Goal: Check status: Check status

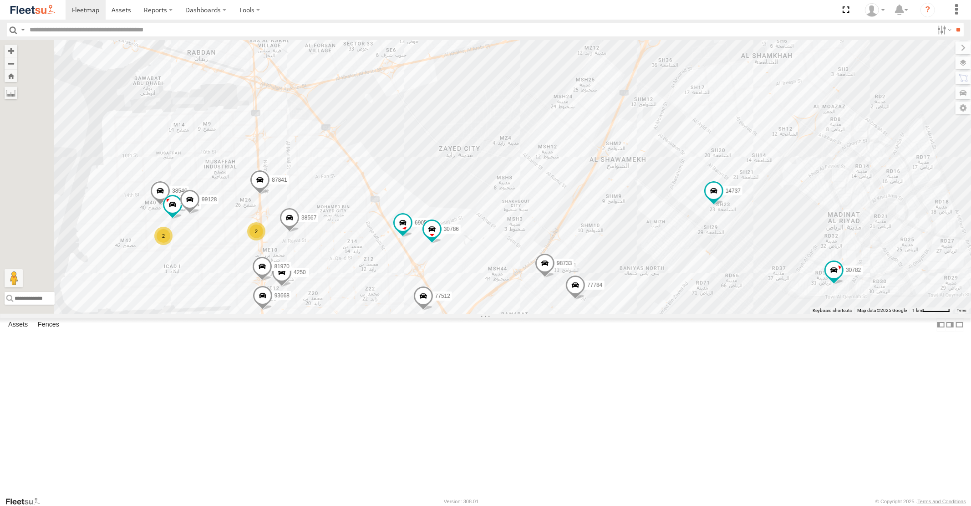
drag, startPoint x: 344, startPoint y: 173, endPoint x: 391, endPoint y: 463, distance: 294.2
click at [390, 313] on div "98733 93668 87841 69054 38567 4250 77784 69058 77512 25941 38546 69258 14737 31…" at bounding box center [485, 176] width 971 height 273
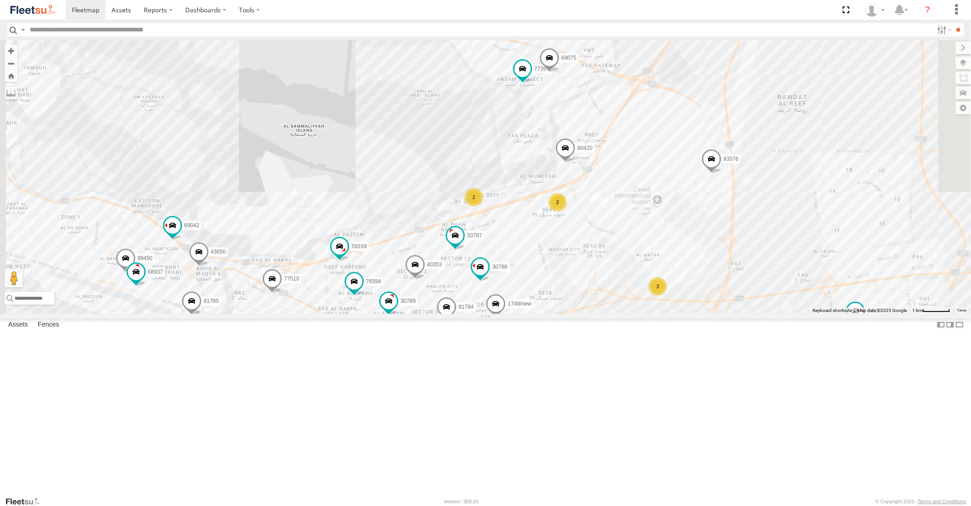
drag, startPoint x: 438, startPoint y: 428, endPoint x: 416, endPoint y: 307, distance: 123.1
click at [417, 312] on div "98733 93668 87841 69054 38567 4250 77784 69058 77512 25941 38546 69258 14737 31…" at bounding box center [485, 176] width 971 height 273
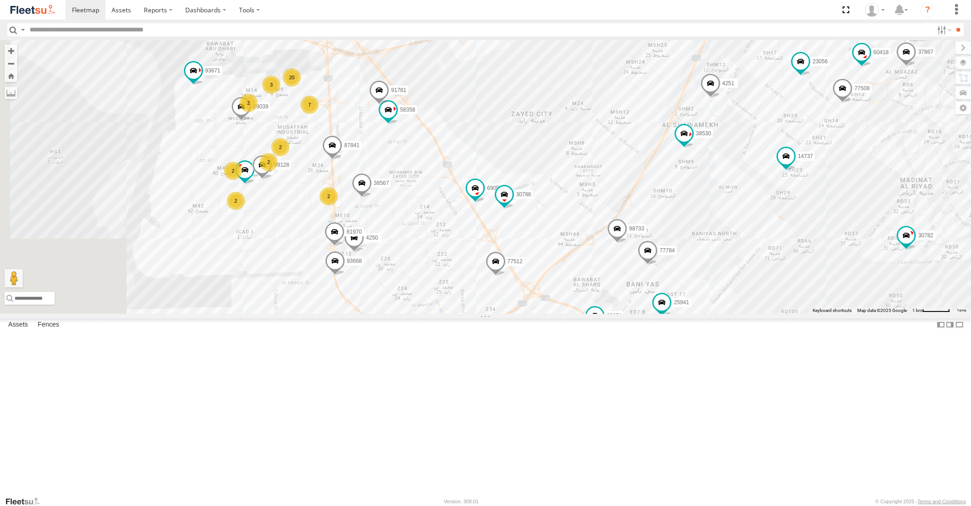
drag, startPoint x: 346, startPoint y: 290, endPoint x: 501, endPoint y: 330, distance: 159.3
click at [501, 313] on div "98733 93668 87841 69054 38567 4250 77784 69058 77512 25941 69258 14737 31791 93…" at bounding box center [485, 176] width 971 height 273
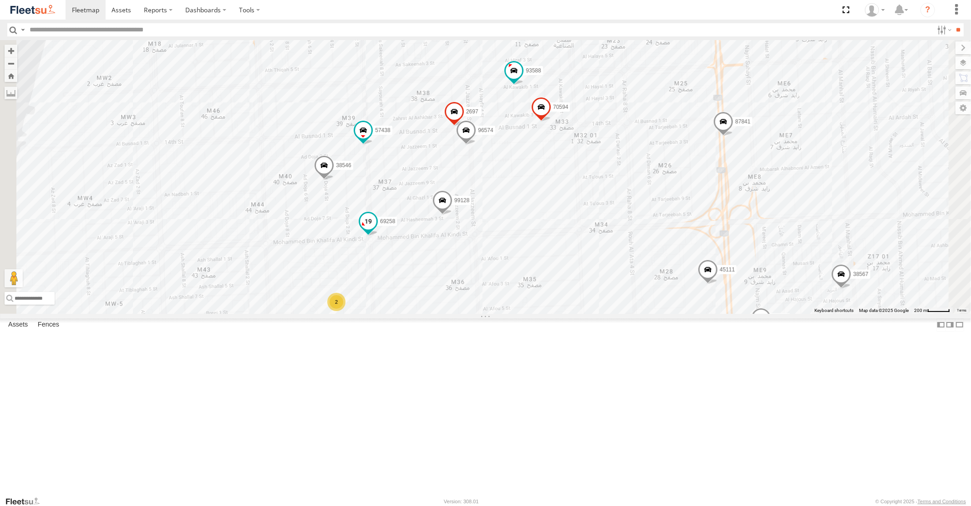
click at [376, 229] on span at bounding box center [368, 221] width 16 height 16
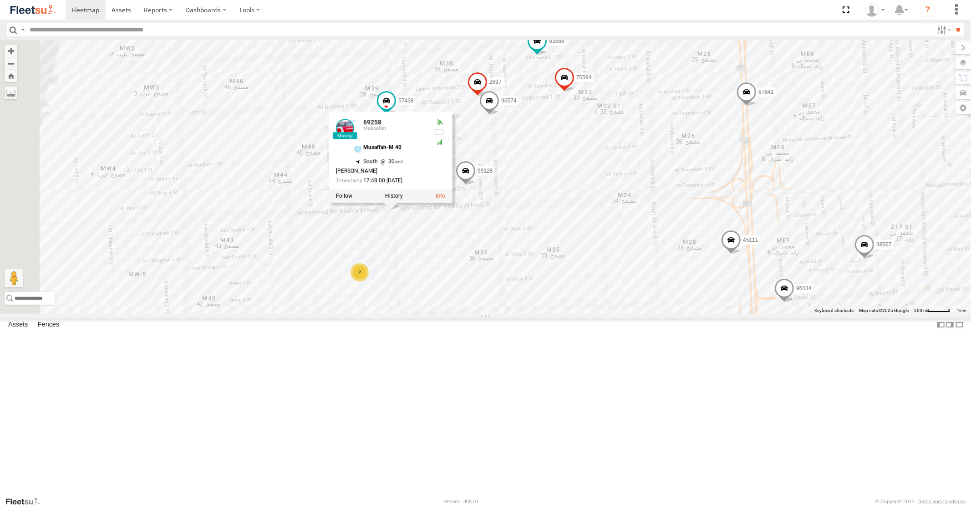
click at [476, 185] on span at bounding box center [466, 173] width 20 height 25
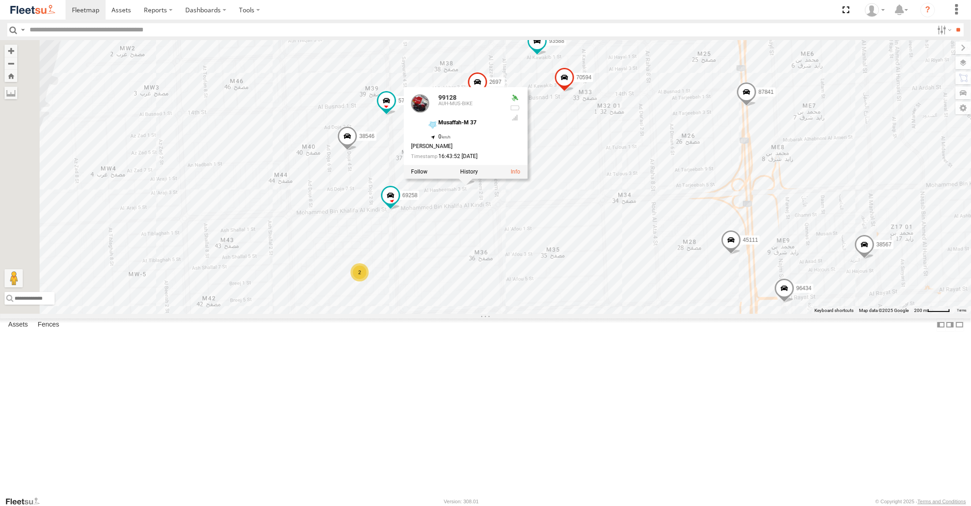
click at [357, 151] on span at bounding box center [347, 138] width 20 height 25
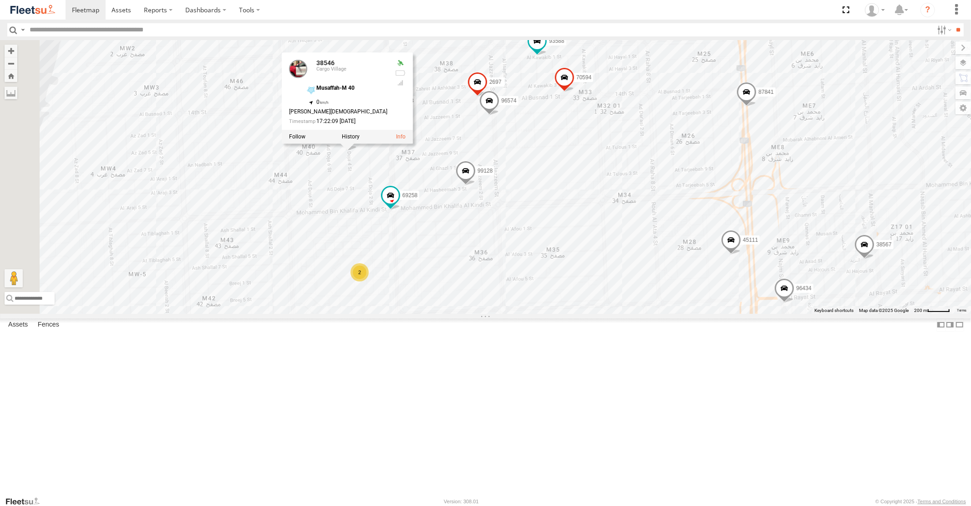
click at [499, 116] on span at bounding box center [489, 103] width 20 height 25
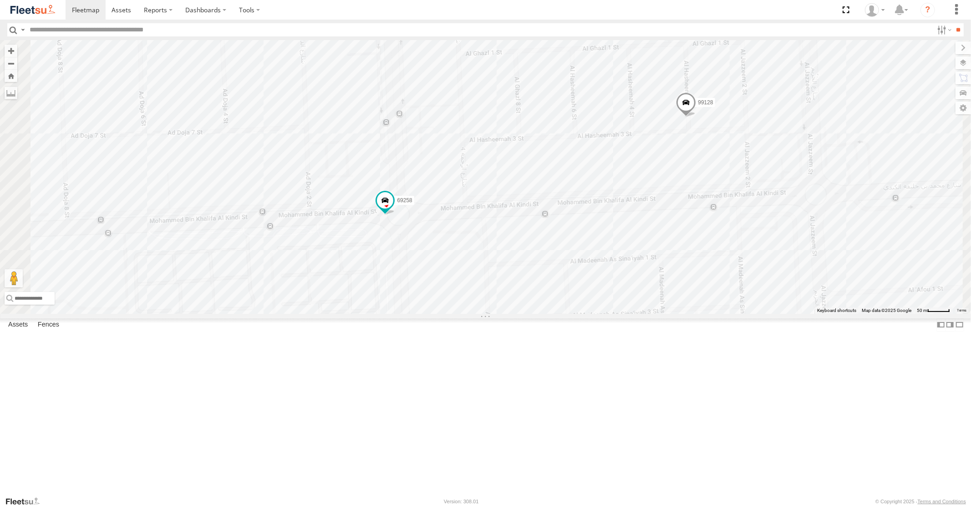
click at [393, 208] on span at bounding box center [385, 200] width 16 height 16
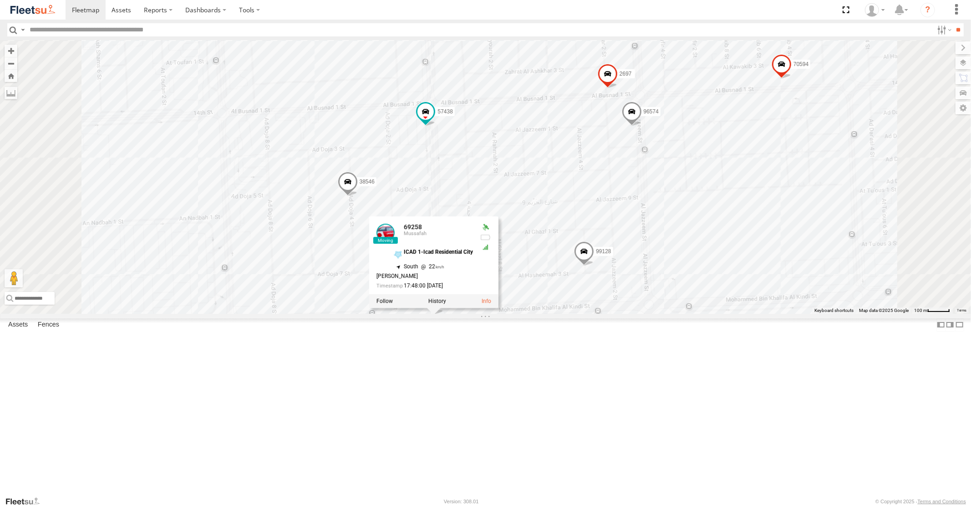
click at [617, 88] on span at bounding box center [607, 76] width 20 height 25
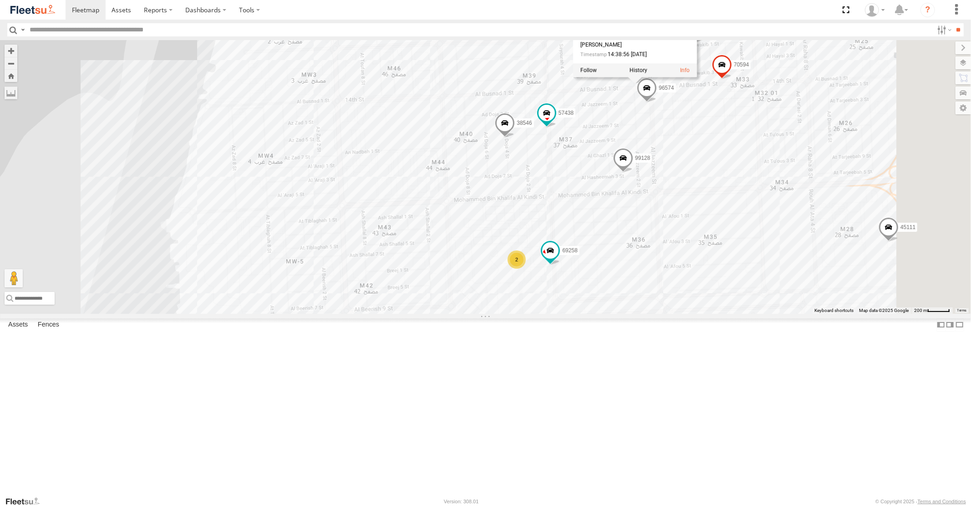
drag, startPoint x: 836, startPoint y: 273, endPoint x: 670, endPoint y: 178, distance: 191.2
click at [706, 203] on div "38546 69258 99128 70594 57438 96574 2697 93588 87841 45111 29039 2697 AUH-OAR-B…" at bounding box center [485, 176] width 971 height 273
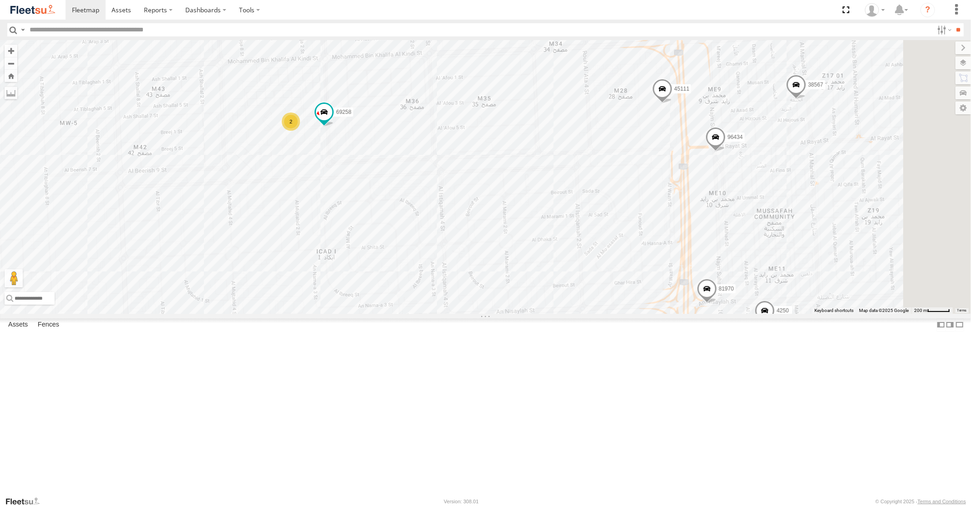
drag, startPoint x: 653, startPoint y: 174, endPoint x: 674, endPoint y: 233, distance: 62.3
click at [667, 224] on div "38546 69258 99128 70594 57438 96574 2697 93588 87841 45111 29039 2697 AUH-OAR-B…" at bounding box center [485, 176] width 971 height 273
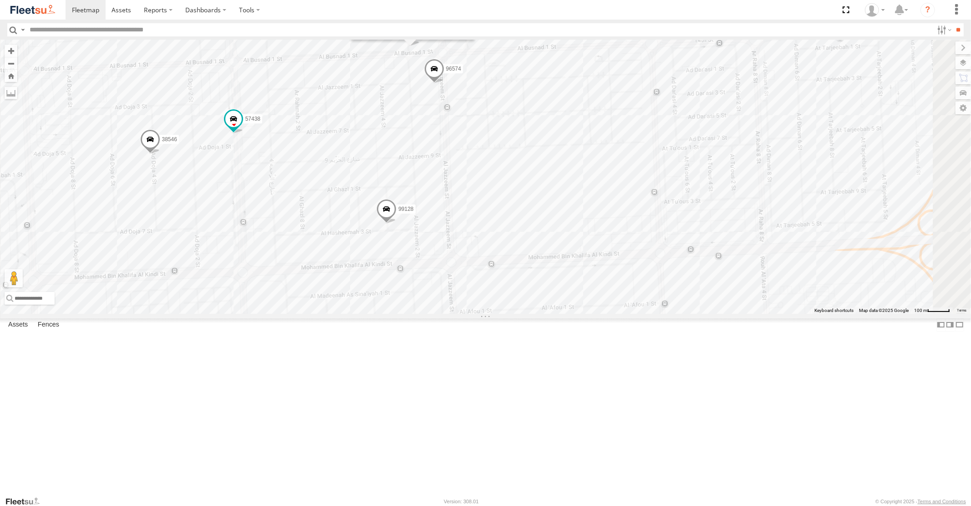
drag, startPoint x: 605, startPoint y: 180, endPoint x: 640, endPoint y: 213, distance: 48.0
click at [640, 213] on div "38546 69258 99128 70594 57438 96574 2697 93588 87841 45111 29039 2697 AUH-OAR-B…" at bounding box center [485, 176] width 971 height 273
click at [721, 223] on div "38546 69258 99128 70594 57438 96574 2697 93588 87841 45111 29039 2697 AUH-OAR-B…" at bounding box center [485, 176] width 971 height 273
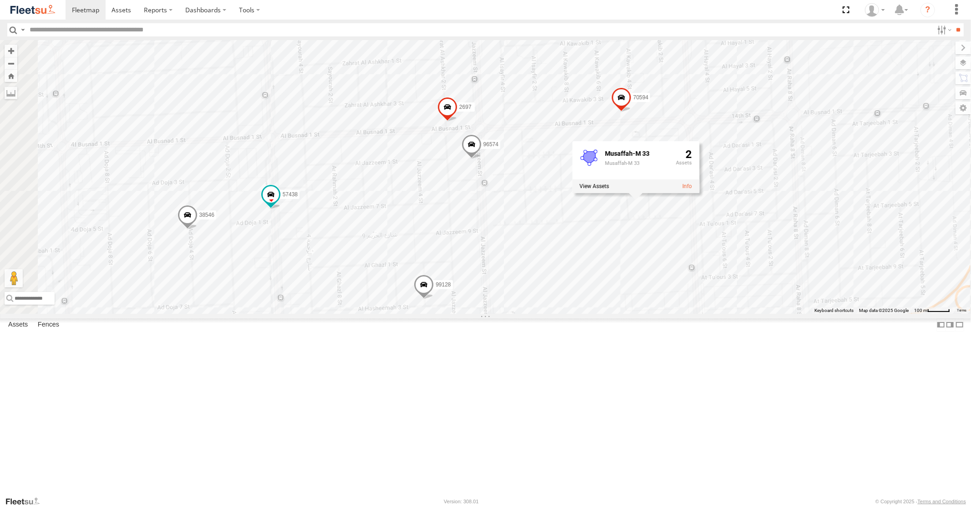
drag, startPoint x: 625, startPoint y: 105, endPoint x: 656, endPoint y: 184, distance: 85.2
click at [656, 184] on div "38546 69258 99128 70594 57438 96574 2697 93588 87841 45111 29039 67468 38567 42…" at bounding box center [485, 176] width 971 height 273
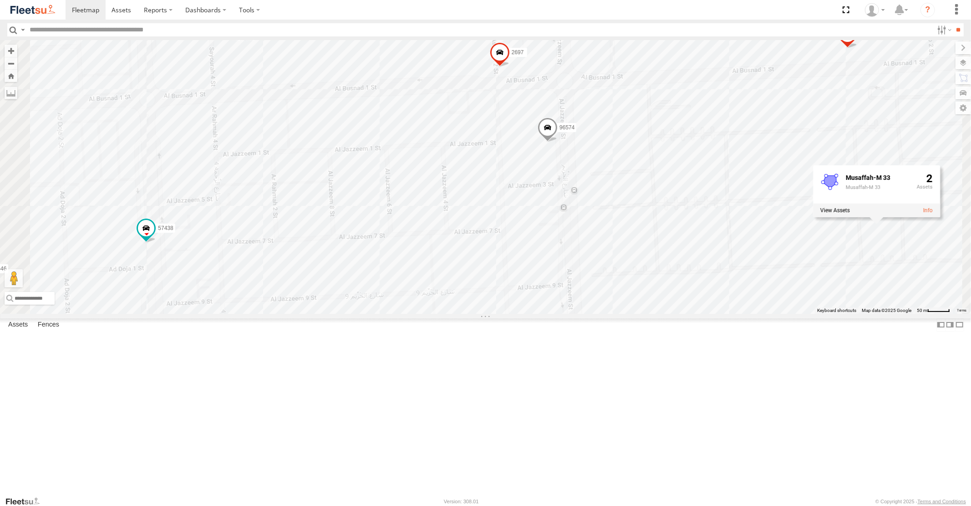
click at [509, 67] on span at bounding box center [499, 55] width 20 height 25
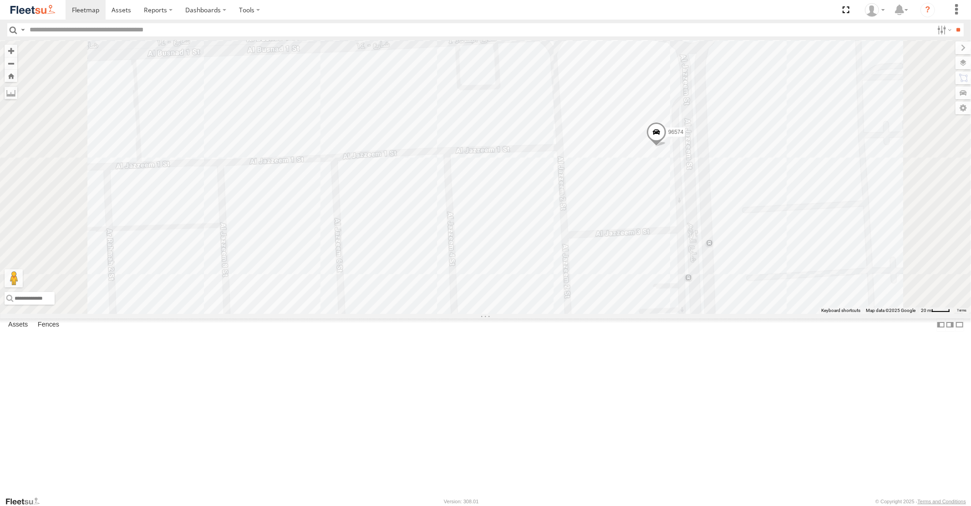
drag, startPoint x: 675, startPoint y: 180, endPoint x: 666, endPoint y: 279, distance: 99.6
click at [666, 279] on div "38546 69258 99128 70594 57438 96574 2697 93588 87841 45111 29039 67468 38567 42…" at bounding box center [485, 176] width 971 height 273
